Goal: Task Accomplishment & Management: Use online tool/utility

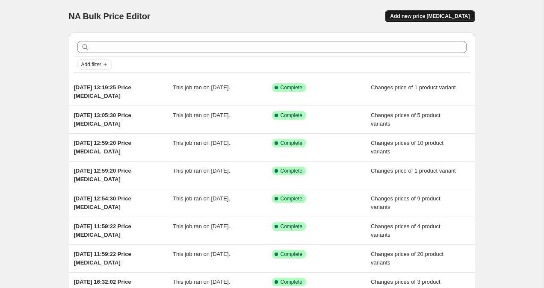
click at [437, 21] on button "Add new price [MEDICAL_DATA]" at bounding box center [430, 16] width 90 height 12
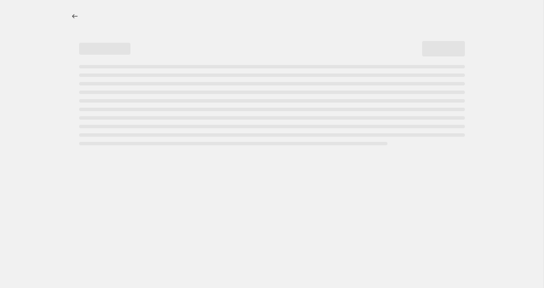
select select "percentage"
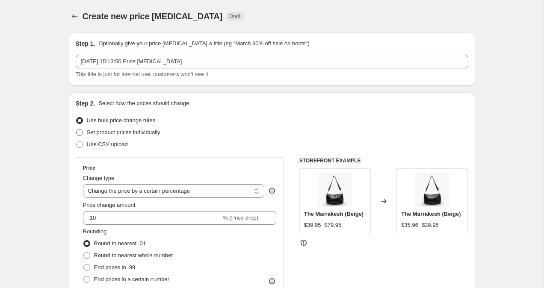
click at [78, 133] on span at bounding box center [79, 132] width 7 height 7
click at [77, 130] on input "Set product prices individually" at bounding box center [76, 129] width 0 height 0
radio input "true"
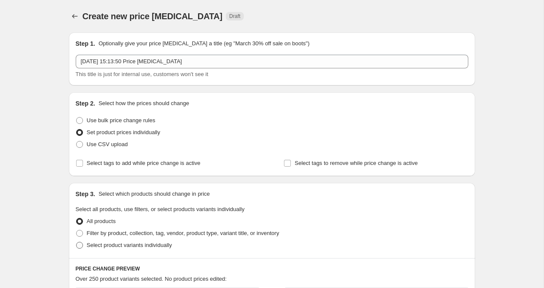
click at [76, 248] on span at bounding box center [79, 245] width 7 height 7
click at [76, 243] on input "Select product variants individually" at bounding box center [76, 242] width 0 height 0
radio input "true"
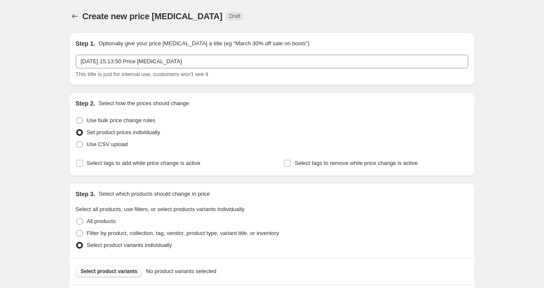
click at [128, 271] on span "Select product variants" at bounding box center [109, 271] width 57 height 7
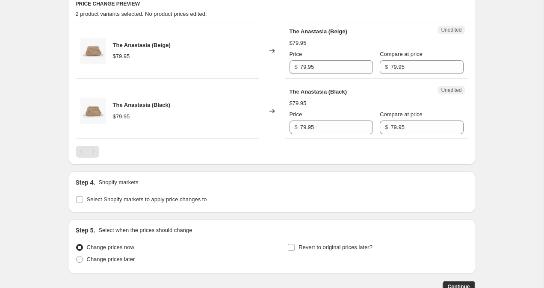
scroll to position [348, 0]
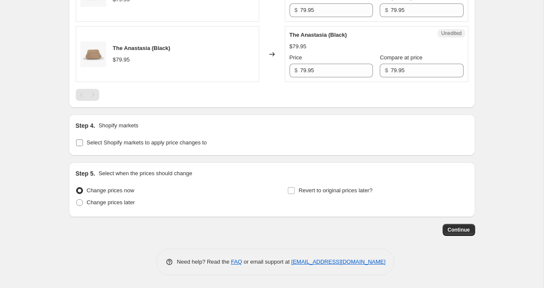
click at [79, 146] on span at bounding box center [80, 143] width 8 height 8
click at [79, 146] on input "Select Shopify markets to apply price changes to" at bounding box center [79, 142] width 7 height 7
checkbox input "true"
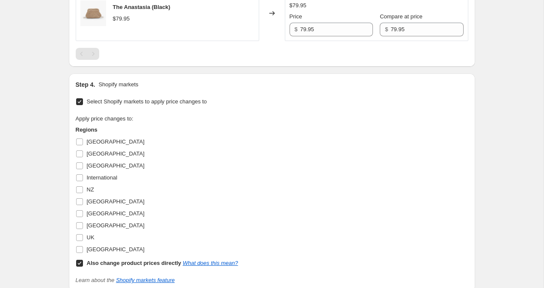
scroll to position [400, 0]
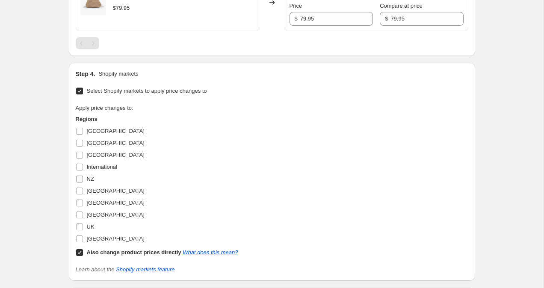
click at [81, 179] on input "NZ" at bounding box center [79, 179] width 7 height 7
checkbox input "true"
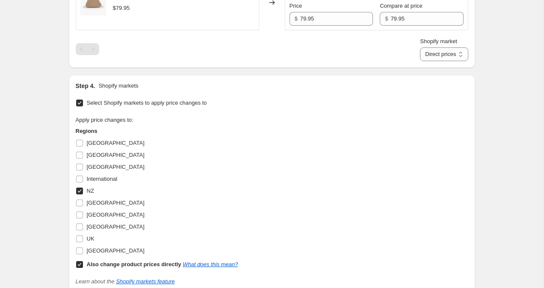
click at [79, 267] on input "Also change product prices directly What does this mean?" at bounding box center [79, 264] width 7 height 7
checkbox input "false"
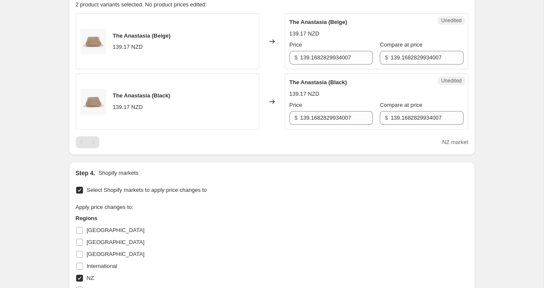
scroll to position [294, 0]
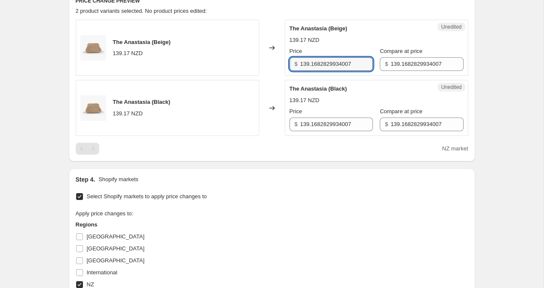
drag, startPoint x: 301, startPoint y: 62, endPoint x: 376, endPoint y: 76, distance: 77.0
click at [376, 76] on div "The Anastasia (Beige) 139.17 NZD Changed to Unedited The Anastasia (Beige) 139.…" at bounding box center [272, 78] width 393 height 116
type input "129.95"
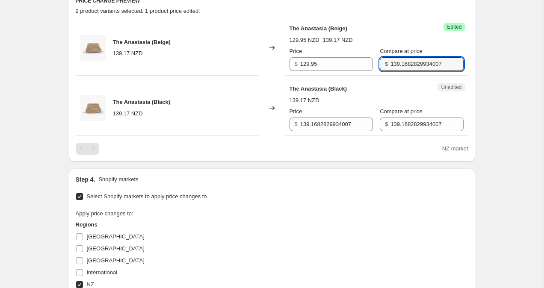
drag, startPoint x: 384, startPoint y: 64, endPoint x: 450, endPoint y: 62, distance: 66.8
click at [450, 62] on div "Success Edited The [PERSON_NAME] (Beige) 129.95 NZD 139.17 NZD Price $ 129.95 C…" at bounding box center [377, 48] width 184 height 56
type input "1"
type input "99.95"
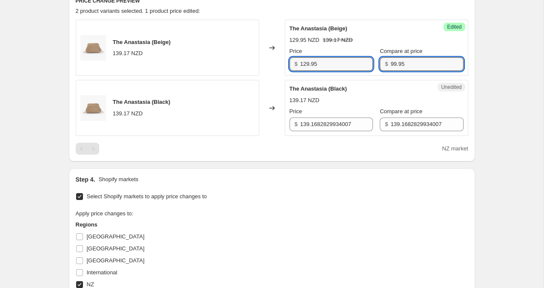
drag, startPoint x: 324, startPoint y: 65, endPoint x: 247, endPoint y: 62, distance: 77.1
click at [252, 62] on div "The Anastasia (Beige) 139.17 NZD Changed to Success Edited The [PERSON_NAME] (B…" at bounding box center [272, 48] width 393 height 56
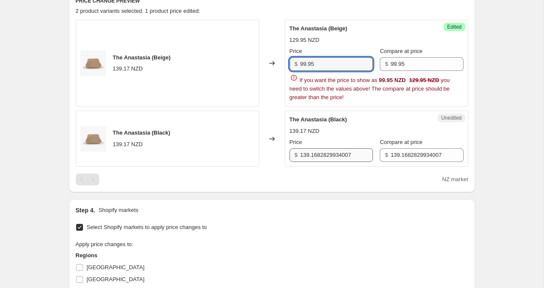
type input "99.95"
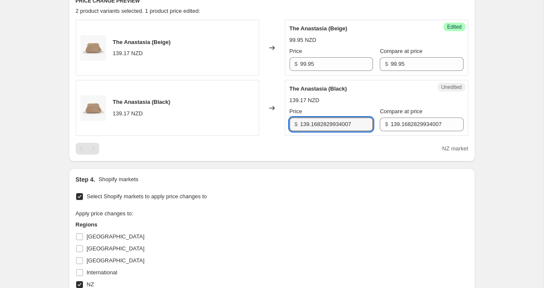
drag, startPoint x: 361, startPoint y: 155, endPoint x: 216, endPoint y: 145, distance: 145.4
click at [216, 145] on div "The Anastasia (Beige) 139.17 NZD Changed to Success Edited The [PERSON_NAME] (B…" at bounding box center [272, 87] width 393 height 135
drag, startPoint x: 361, startPoint y: 124, endPoint x: 188, endPoint y: 121, distance: 172.4
click at [188, 121] on div "The Anastasia (Black) 139.17 NZD Changed to Unedited The Anastasia (Black) 139.…" at bounding box center [272, 108] width 393 height 56
type input "99.95"
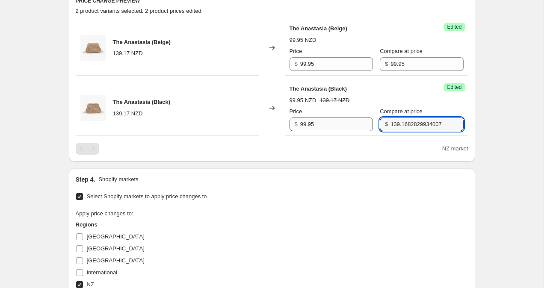
drag, startPoint x: 440, startPoint y: 124, endPoint x: 310, endPoint y: 119, distance: 130.2
click at [313, 119] on div "Price $ 99.95 Compare at price $ 139.1682829934007" at bounding box center [377, 119] width 174 height 24
type input "99.95"
click at [501, 169] on div "Create new price [MEDICAL_DATA]. This page is ready Create new price [MEDICAL_D…" at bounding box center [272, 113] width 544 height 814
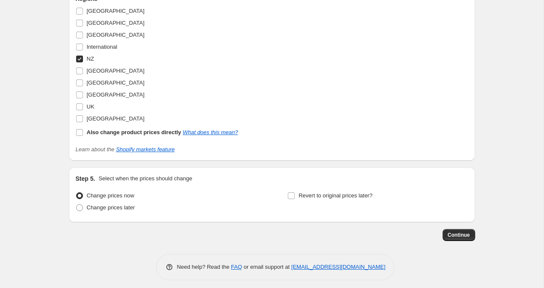
scroll to position [525, 0]
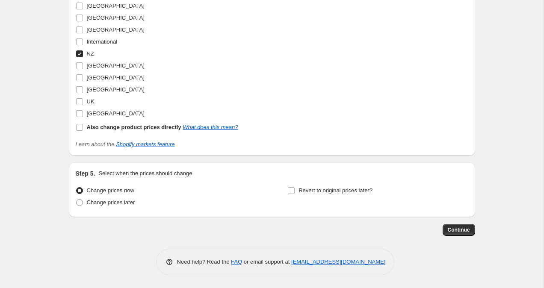
click at [468, 228] on span "Continue" at bounding box center [459, 230] width 22 height 7
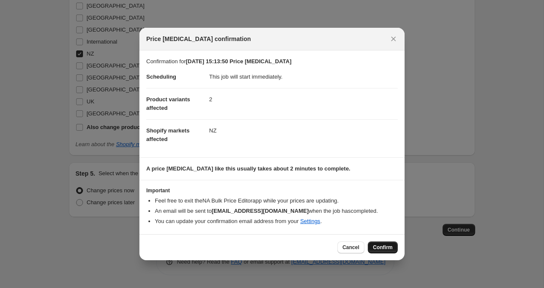
click at [382, 252] on button "Confirm" at bounding box center [383, 248] width 30 height 12
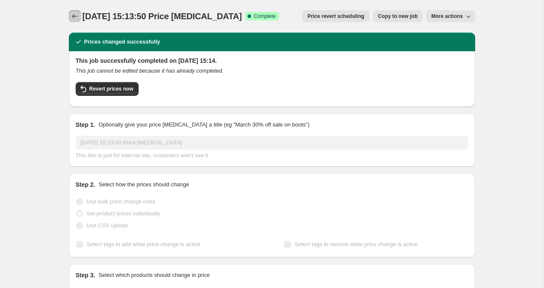
click at [77, 15] on icon "Price change jobs" at bounding box center [75, 16] width 9 height 9
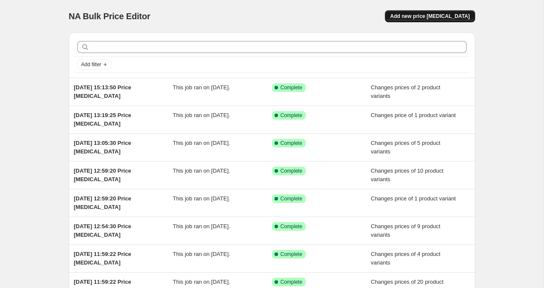
click at [422, 12] on button "Add new price [MEDICAL_DATA]" at bounding box center [430, 16] width 90 height 12
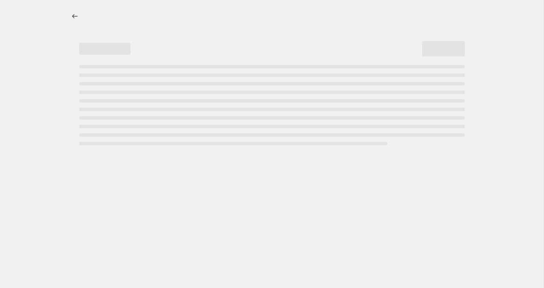
select select "percentage"
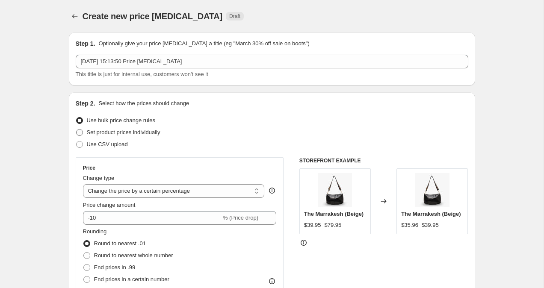
click at [80, 136] on span at bounding box center [80, 133] width 8 height 8
click at [77, 130] on input "Set product prices individually" at bounding box center [76, 129] width 0 height 0
radio input "true"
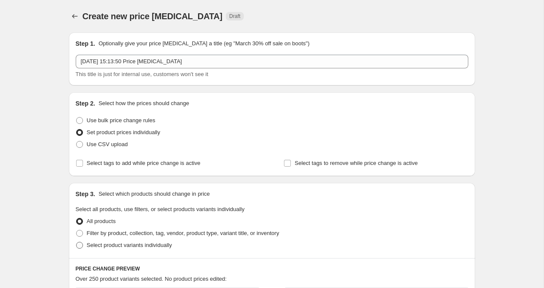
click at [82, 246] on span at bounding box center [79, 245] width 7 height 7
click at [77, 243] on input "Select product variants individually" at bounding box center [76, 242] width 0 height 0
radio input "true"
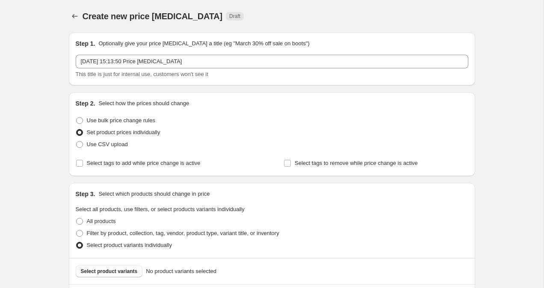
click at [101, 269] on span "Select product variants" at bounding box center [109, 271] width 57 height 7
click at [108, 270] on span "Select product variants" at bounding box center [109, 271] width 57 height 7
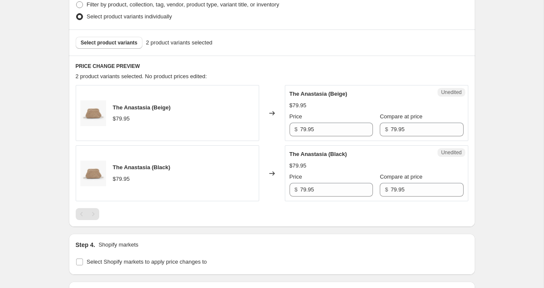
scroll to position [348, 0]
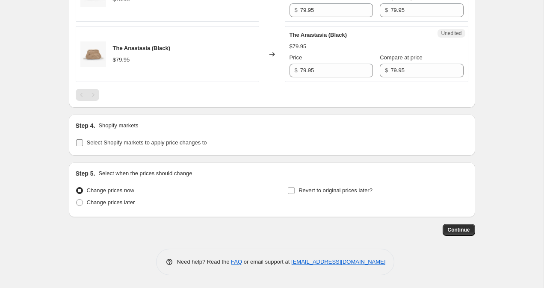
click at [80, 144] on input "Select Shopify markets to apply price changes to" at bounding box center [79, 142] width 7 height 7
checkbox input "true"
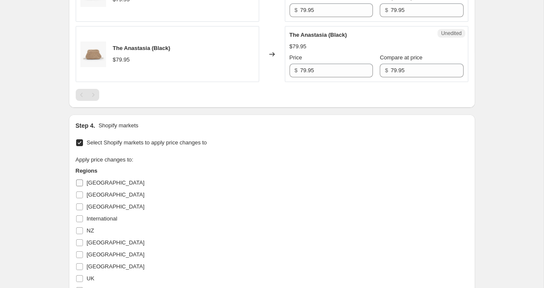
click at [82, 184] on input "[GEOGRAPHIC_DATA]" at bounding box center [79, 183] width 7 height 7
checkbox input "true"
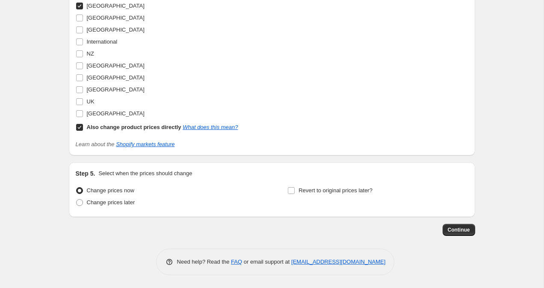
click at [78, 126] on input "Also change product prices directly What does this mean?" at bounding box center [79, 127] width 7 height 7
checkbox input "false"
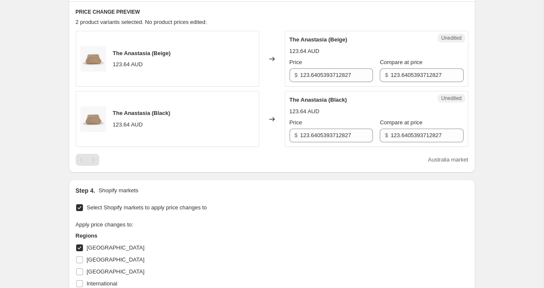
scroll to position [249, 0]
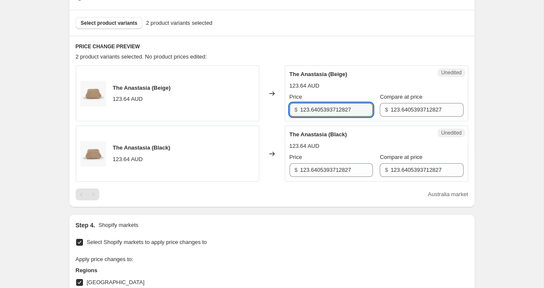
drag, startPoint x: 301, startPoint y: 109, endPoint x: 413, endPoint y: 123, distance: 112.9
click at [413, 123] on div "The Anastasia (Beige) 123.64 AUD Changed to Unedited The Anastasia (Beige) 123.…" at bounding box center [272, 123] width 393 height 116
type input "99.95"
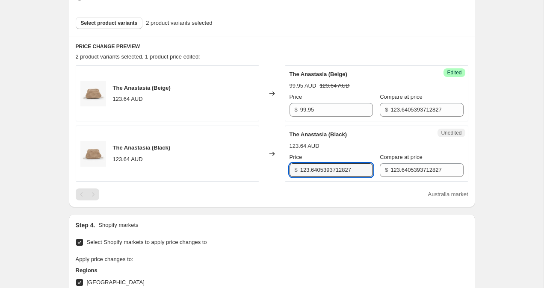
drag, startPoint x: 361, startPoint y: 168, endPoint x: 264, endPoint y: 164, distance: 96.3
click at [267, 165] on div "The Anastasia (Black) 123.64 AUD Changed to Unedited The Anastasia (Black) 123.…" at bounding box center [272, 154] width 393 height 56
type input "99.95"
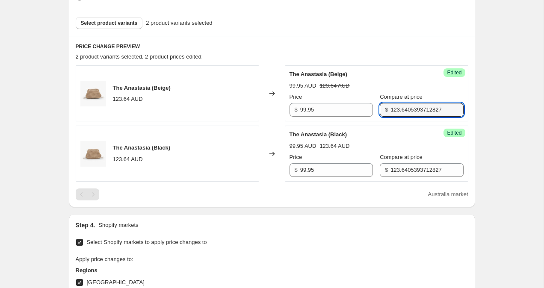
drag, startPoint x: 382, startPoint y: 110, endPoint x: 477, endPoint y: 110, distance: 94.5
click at [477, 110] on div "Create new price [MEDICAL_DATA]. This page is ready Create new price [MEDICAL_D…" at bounding box center [272, 158] width 427 height 814
type input "99.95"
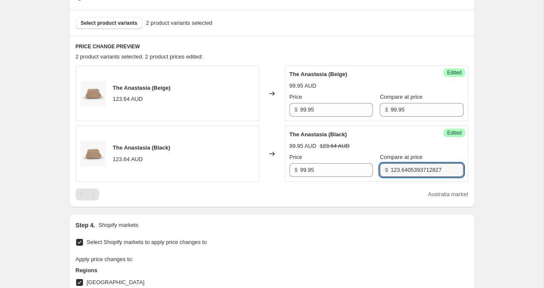
drag, startPoint x: 383, startPoint y: 169, endPoint x: 544, endPoint y: 197, distance: 163.2
click at [544, 197] on main "Create new price [MEDICAL_DATA]. This page is ready Create new price [MEDICAL_D…" at bounding box center [272, 158] width 544 height 814
type input "99.95"
click at [522, 139] on div "Create new price [MEDICAL_DATA]. This page is ready Create new price [MEDICAL_D…" at bounding box center [272, 158] width 544 height 814
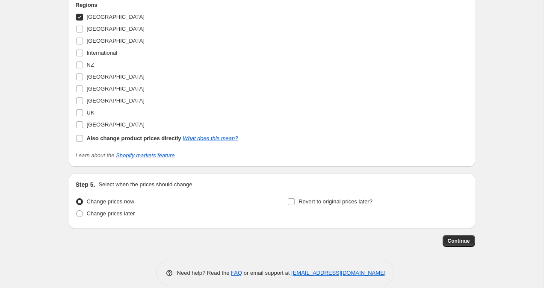
scroll to position [525, 0]
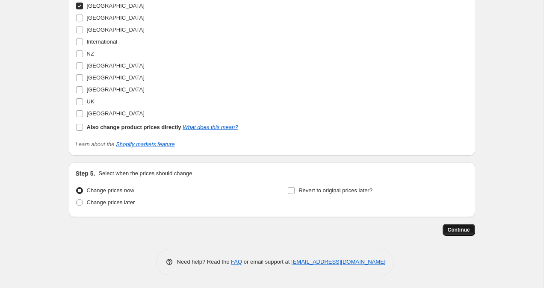
click at [458, 229] on span "Continue" at bounding box center [459, 230] width 22 height 7
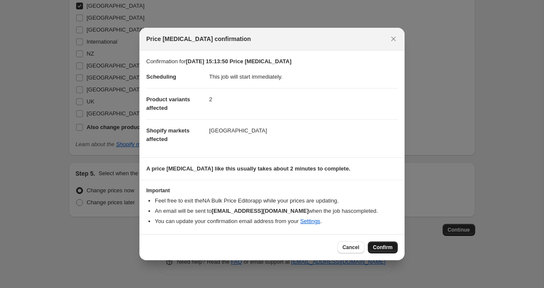
click at [372, 246] on button "Confirm" at bounding box center [383, 248] width 30 height 12
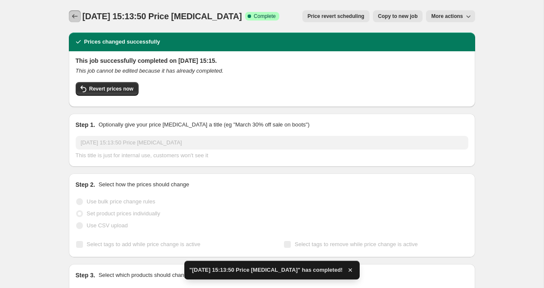
click at [74, 13] on icon "Price change jobs" at bounding box center [75, 16] width 9 height 9
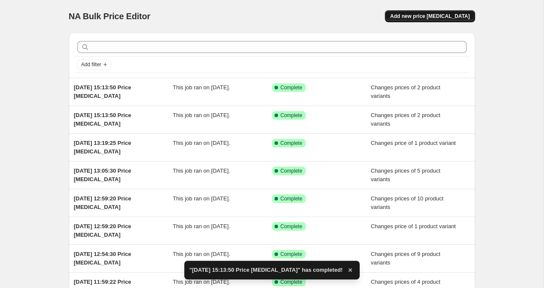
click at [456, 10] on button "Add new price [MEDICAL_DATA]" at bounding box center [430, 16] width 90 height 12
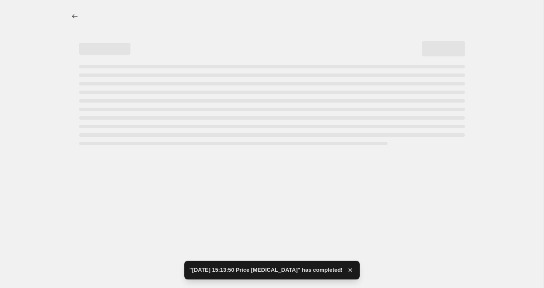
select select "percentage"
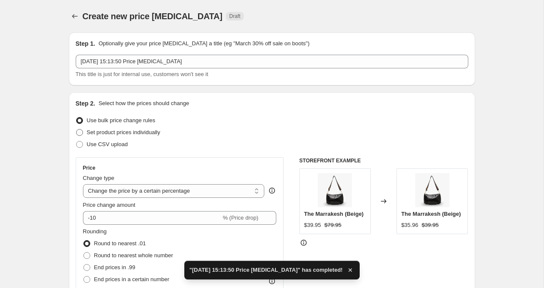
click at [83, 135] on span at bounding box center [79, 132] width 7 height 7
click at [77, 130] on input "Set product prices individually" at bounding box center [76, 129] width 0 height 0
radio input "true"
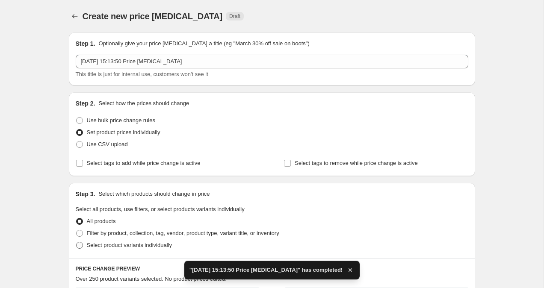
click at [81, 246] on span at bounding box center [79, 245] width 7 height 7
click at [77, 243] on input "Select product variants individually" at bounding box center [76, 242] width 0 height 0
radio input "true"
click at [96, 273] on span "Select product variants" at bounding box center [109, 271] width 57 height 7
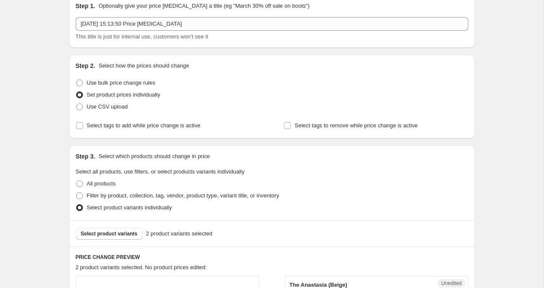
scroll to position [348, 0]
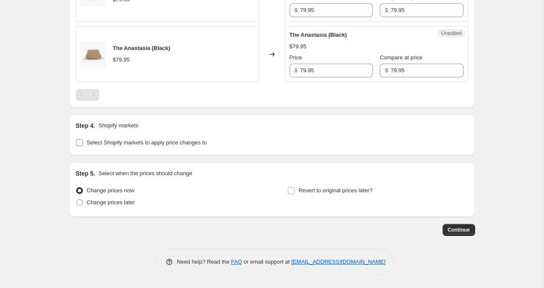
click at [80, 144] on input "Select Shopify markets to apply price changes to" at bounding box center [79, 142] width 7 height 7
checkbox input "true"
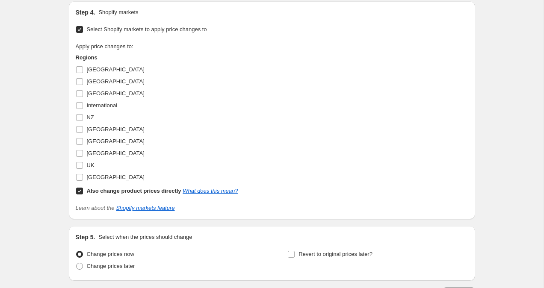
scroll to position [474, 0]
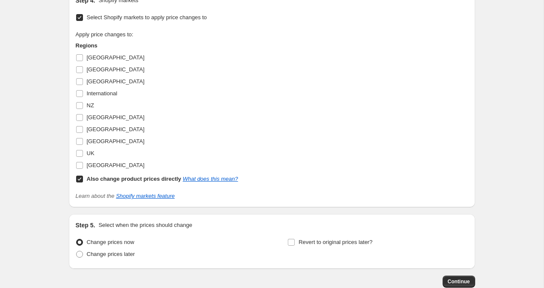
click at [77, 181] on input "Also change product prices directly What does this mean?" at bounding box center [79, 179] width 7 height 7
checkbox input "false"
click at [80, 152] on input "UK" at bounding box center [79, 153] width 7 height 7
checkbox input "true"
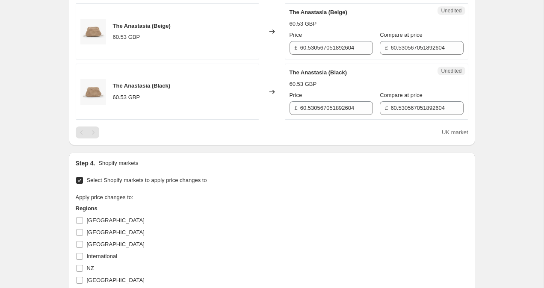
scroll to position [234, 0]
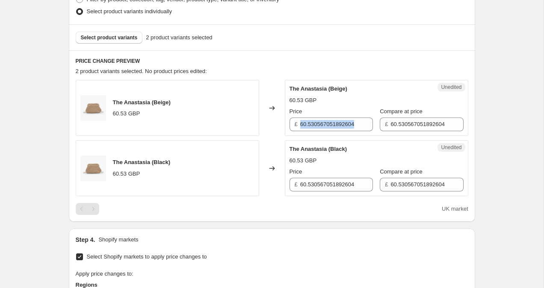
drag, startPoint x: 300, startPoint y: 124, endPoint x: 374, endPoint y: 136, distance: 75.0
click at [373, 136] on div "The Anastasia (Beige) 60.53 GBP Changed to Unedited The Anastasia (Beige) 60.53…" at bounding box center [272, 138] width 393 height 116
click at [317, 118] on input "60.530567051892604" at bounding box center [336, 125] width 73 height 14
drag, startPoint x: 301, startPoint y: 125, endPoint x: 361, endPoint y: 127, distance: 59.9
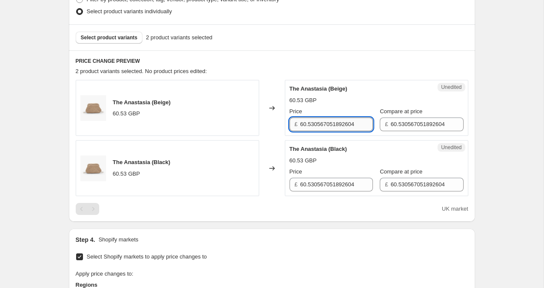
click at [361, 127] on input "60.530567051892604" at bounding box center [336, 125] width 73 height 14
drag, startPoint x: 319, startPoint y: 125, endPoint x: 299, endPoint y: 125, distance: 20.1
click at [299, 125] on div "£ 49.95" at bounding box center [331, 125] width 83 height 14
type input "49.95"
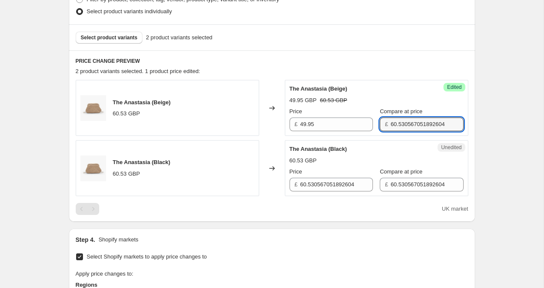
scroll to position [0, 0]
drag, startPoint x: 384, startPoint y: 125, endPoint x: 499, endPoint y: 131, distance: 115.2
click at [499, 131] on div "Create new price [MEDICAL_DATA]. This page is ready Create new price [MEDICAL_D…" at bounding box center [272, 173] width 544 height 814
paste input "49.95"
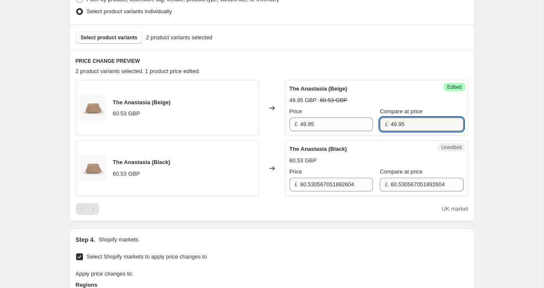
type input "49.95"
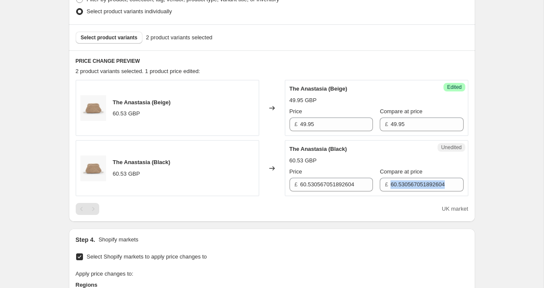
drag, startPoint x: 382, startPoint y: 184, endPoint x: 474, endPoint y: 190, distance: 93.0
click at [474, 190] on div "PRICE CHANGE PREVIEW 2 product variants selected. 1 product price edited: The A…" at bounding box center [272, 136] width 406 height 172
click at [391, 180] on input "60.530567051892604" at bounding box center [427, 185] width 73 height 14
drag, startPoint x: 385, startPoint y: 187, endPoint x: 450, endPoint y: 191, distance: 65.5
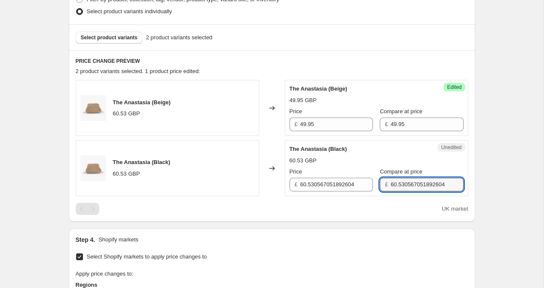
click at [450, 191] on div "Unedited The Anastasia (Black) 60.53 GBP Price £ 60.530567051892604 Compare at …" at bounding box center [377, 168] width 184 height 56
paste input "49.95"
type input "49.95"
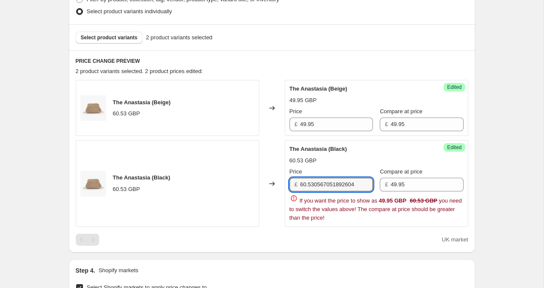
drag, startPoint x: 363, startPoint y: 185, endPoint x: 292, endPoint y: 178, distance: 71.3
click at [294, 179] on div "£ 60.530567051892604" at bounding box center [331, 185] width 83 height 14
paste input "49.95"
type input "49.95"
click at [519, 162] on div "Create new price [MEDICAL_DATA]. This page is ready Create new price [MEDICAL_D…" at bounding box center [272, 188] width 544 height 845
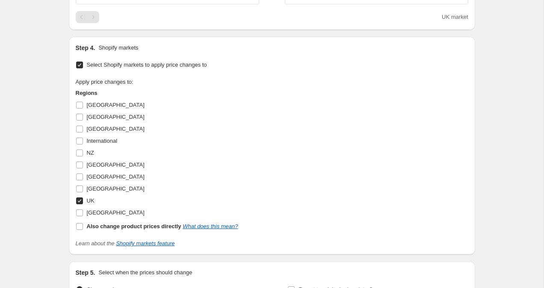
scroll to position [525, 0]
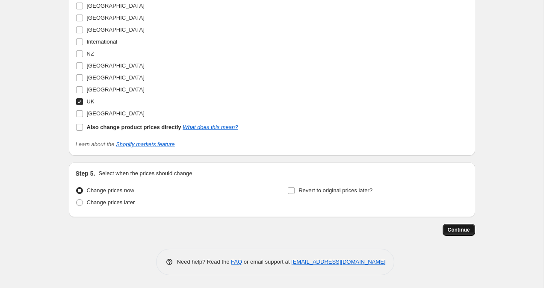
click at [471, 228] on button "Continue" at bounding box center [459, 230] width 33 height 12
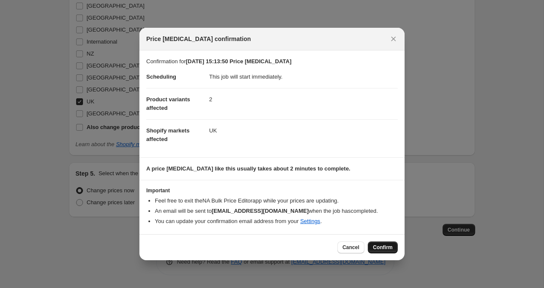
click at [393, 247] on button "Confirm" at bounding box center [383, 248] width 30 height 12
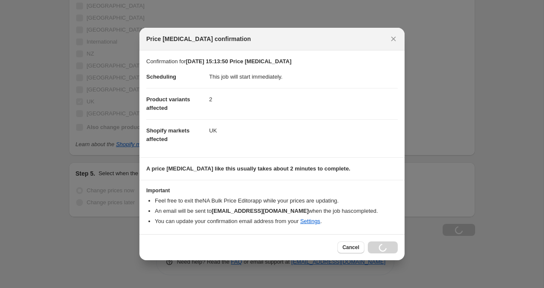
scroll to position [554, 0]
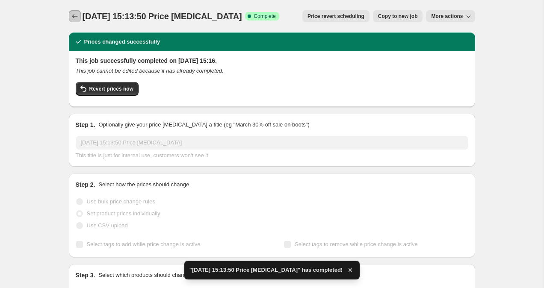
click at [72, 16] on icon "Price change jobs" at bounding box center [75, 16] width 6 height 4
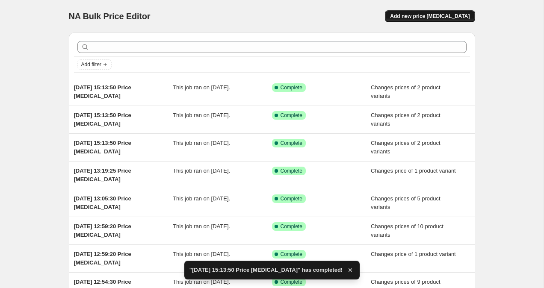
click at [446, 14] on span "Add new price [MEDICAL_DATA]" at bounding box center [430, 16] width 80 height 7
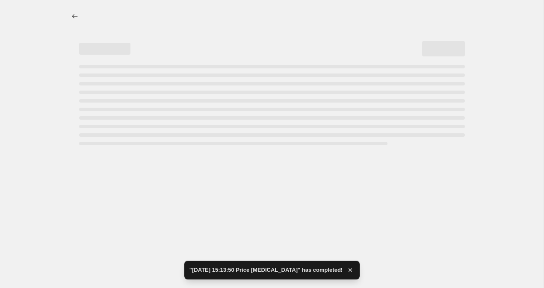
select select "percentage"
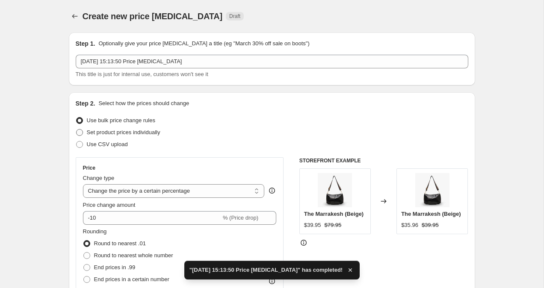
click at [80, 135] on span at bounding box center [79, 132] width 7 height 7
click at [77, 130] on input "Set product prices individually" at bounding box center [76, 129] width 0 height 0
radio input "true"
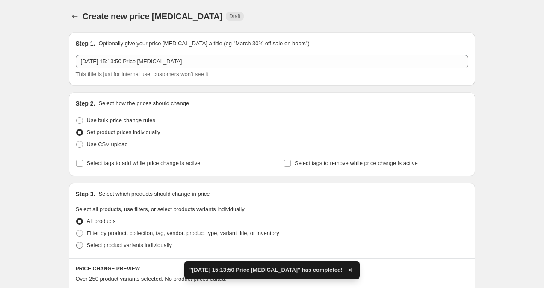
click at [82, 249] on span at bounding box center [80, 246] width 8 height 8
click at [77, 243] on input "Select product variants individually" at bounding box center [76, 242] width 0 height 0
radio input "true"
click at [98, 270] on span "Select product variants" at bounding box center [109, 271] width 57 height 7
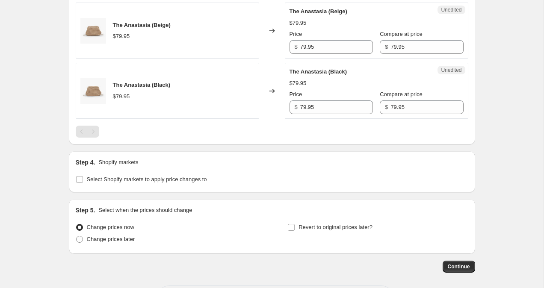
scroll to position [348, 0]
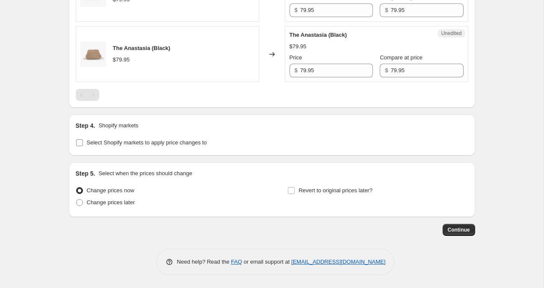
click at [80, 139] on input "Select Shopify markets to apply price changes to" at bounding box center [79, 142] width 7 height 7
checkbox input "true"
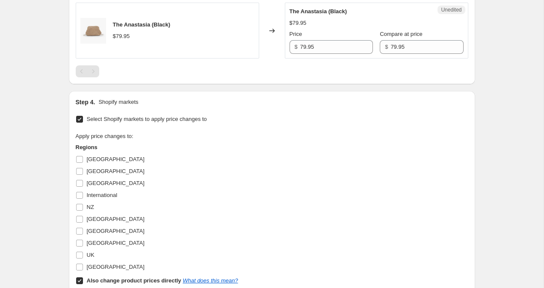
scroll to position [412, 0]
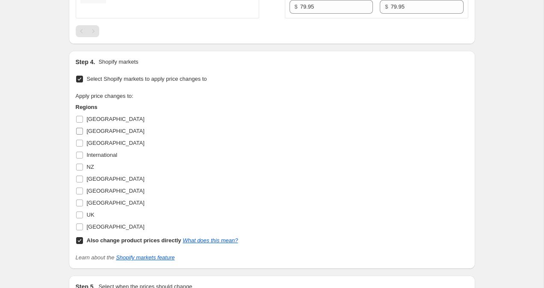
click at [80, 134] on input "[GEOGRAPHIC_DATA]" at bounding box center [79, 131] width 7 height 7
checkbox input "true"
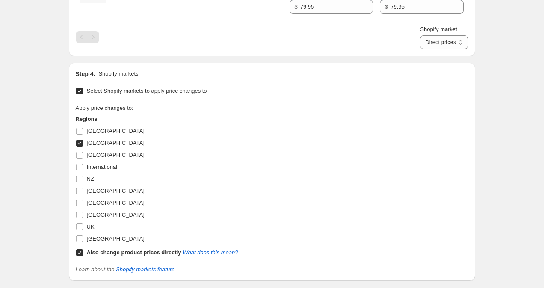
click at [78, 256] on input "Also change product prices directly What does this mean?" at bounding box center [79, 252] width 7 height 7
checkbox input "false"
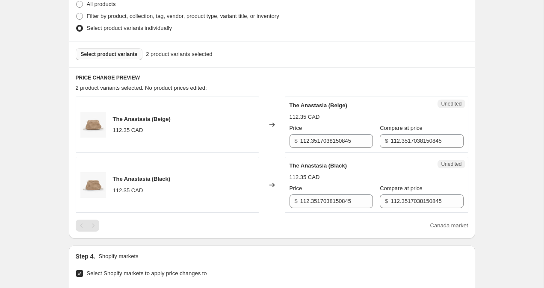
scroll to position [287, 0]
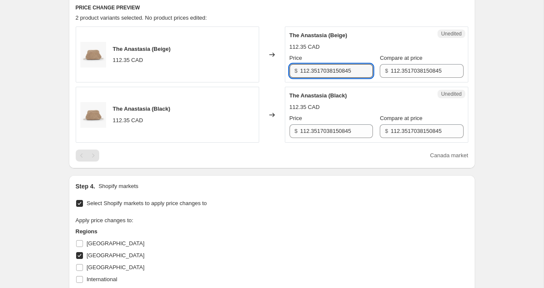
drag, startPoint x: 301, startPoint y: 72, endPoint x: 409, endPoint y: 84, distance: 108.9
click at [409, 84] on div "The Anastasia (Beige) 112.35 CAD Changed to Unedited The Anastasia (Beige) 112.…" at bounding box center [272, 85] width 393 height 116
drag, startPoint x: 337, startPoint y: 73, endPoint x: 283, endPoint y: 70, distance: 54.0
click at [285, 71] on div "Unedited The Anastasia (Beige) 112.35 CAD Price $ 99.95 Compare at price $ 112.…" at bounding box center [377, 55] width 184 height 56
type input "99.95"
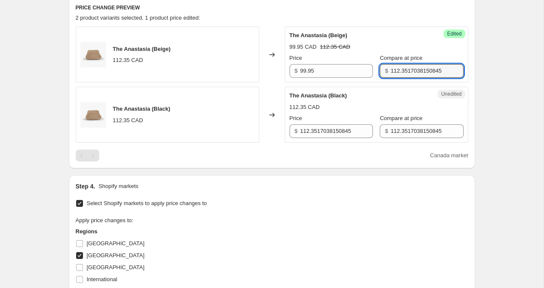
drag, startPoint x: 445, startPoint y: 71, endPoint x: 365, endPoint y: 71, distance: 80.0
click at [366, 71] on div "Price $ 99.95 Compare at price $ 112.3517038150845" at bounding box center [377, 66] width 174 height 24
paste input "99.9"
type input "99.95"
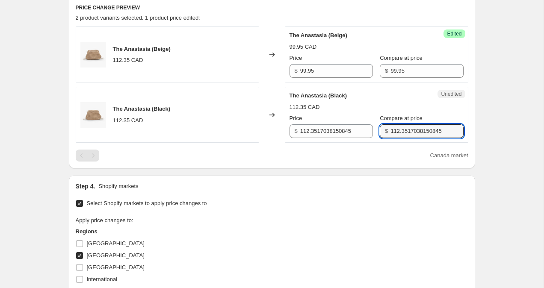
drag, startPoint x: 429, startPoint y: 130, endPoint x: 371, endPoint y: 120, distance: 58.1
click at [380, 120] on div "Compare at price $ 112.3517038150845" at bounding box center [421, 126] width 83 height 24
paste input "99.9"
type input "99.95"
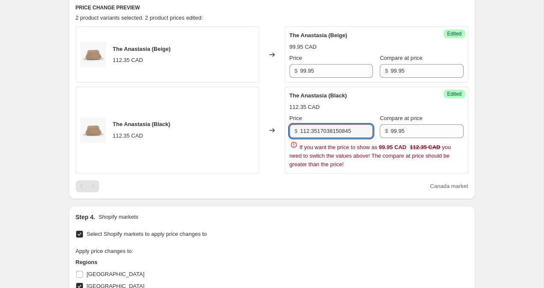
drag, startPoint x: 357, startPoint y: 133, endPoint x: 290, endPoint y: 130, distance: 67.2
click at [292, 130] on div "$ 112.3517038150845" at bounding box center [331, 131] width 83 height 14
paste input "99.9"
type input "99.95"
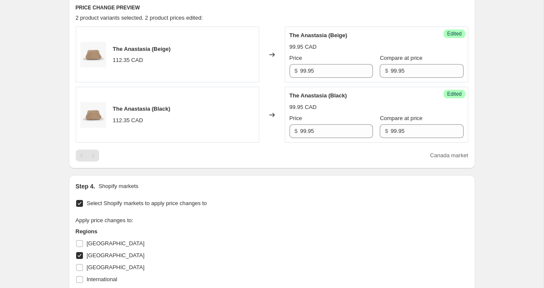
click at [533, 113] on div "Create new price [MEDICAL_DATA]. This page is ready Create new price [MEDICAL_D…" at bounding box center [272, 120] width 544 height 814
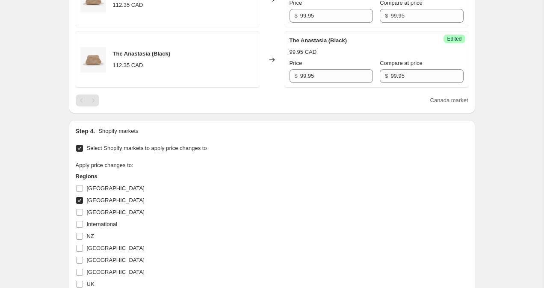
scroll to position [525, 0]
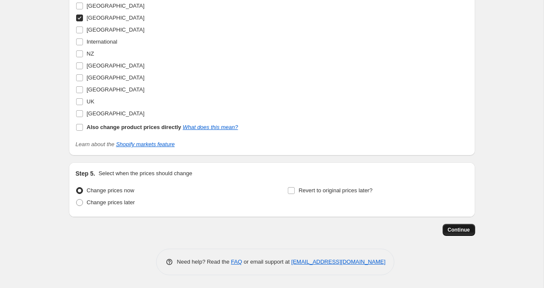
click at [471, 228] on button "Continue" at bounding box center [459, 230] width 33 height 12
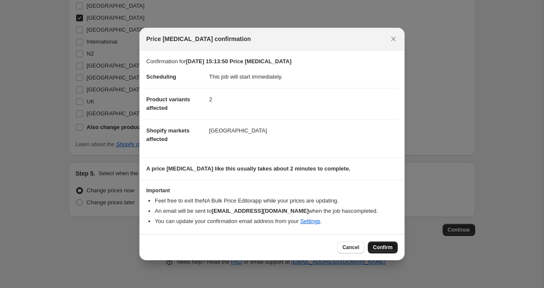
click at [388, 250] on span "Confirm" at bounding box center [383, 247] width 20 height 7
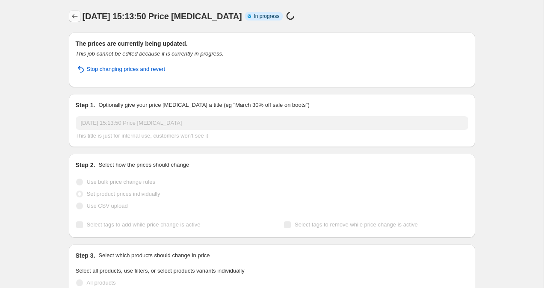
click at [72, 16] on icon "Price change jobs" at bounding box center [75, 16] width 9 height 9
